Goal: Check status

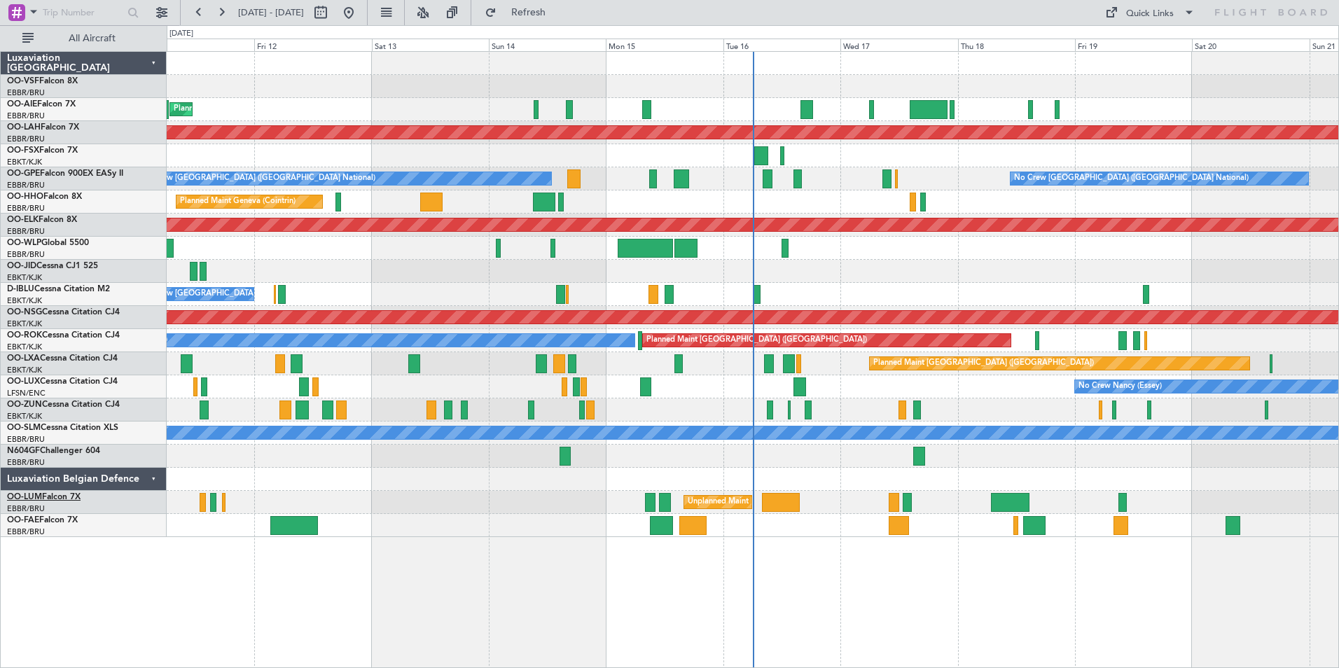
click at [54, 496] on link "OO-LUM Falcon 7X" at bounding box center [44, 497] width 74 height 8
click at [558, 13] on span "Refresh" at bounding box center [528, 13] width 59 height 10
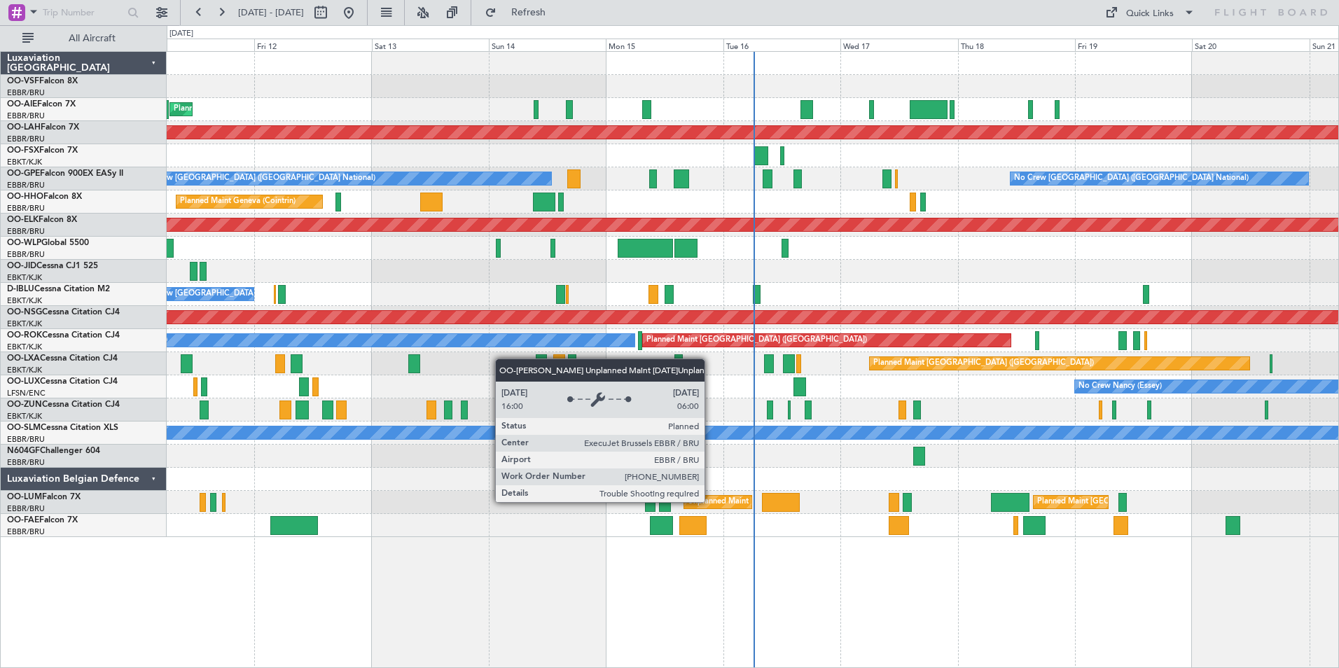
click at [711, 502] on div "Unplanned Maint [GEOGRAPHIC_DATA] ([GEOGRAPHIC_DATA] National)" at bounding box center [819, 502] width 263 height 21
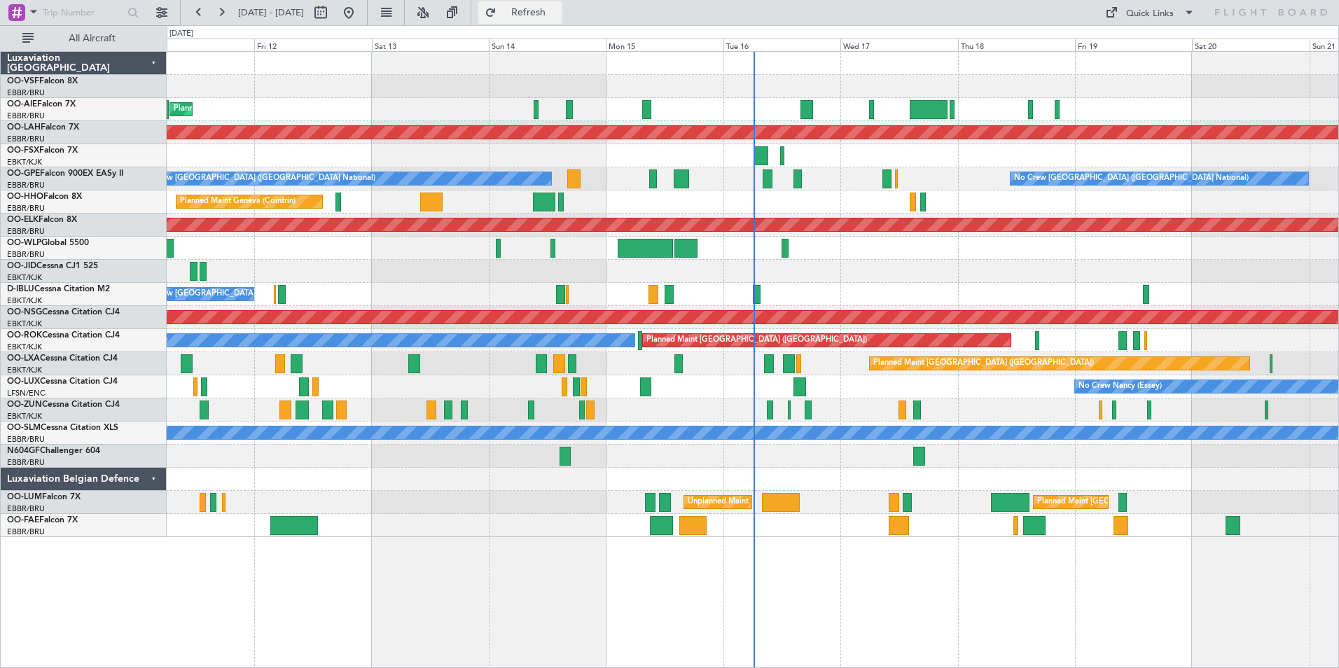
click at [558, 12] on span "Refresh" at bounding box center [528, 13] width 59 height 10
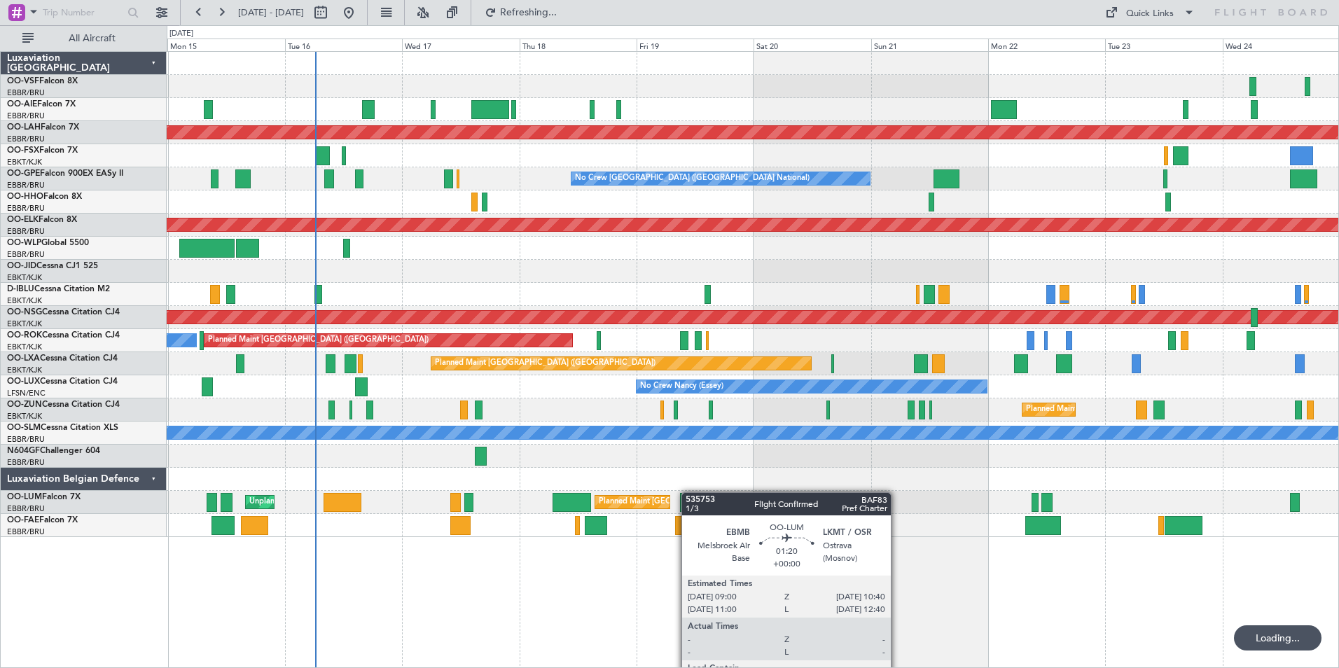
click at [686, 494] on div "Planned Maint [GEOGRAPHIC_DATA] ([GEOGRAPHIC_DATA]) Planned [GEOGRAPHIC_DATA][P…" at bounding box center [753, 294] width 1172 height 485
